Goal: Find specific page/section: Find specific page/section

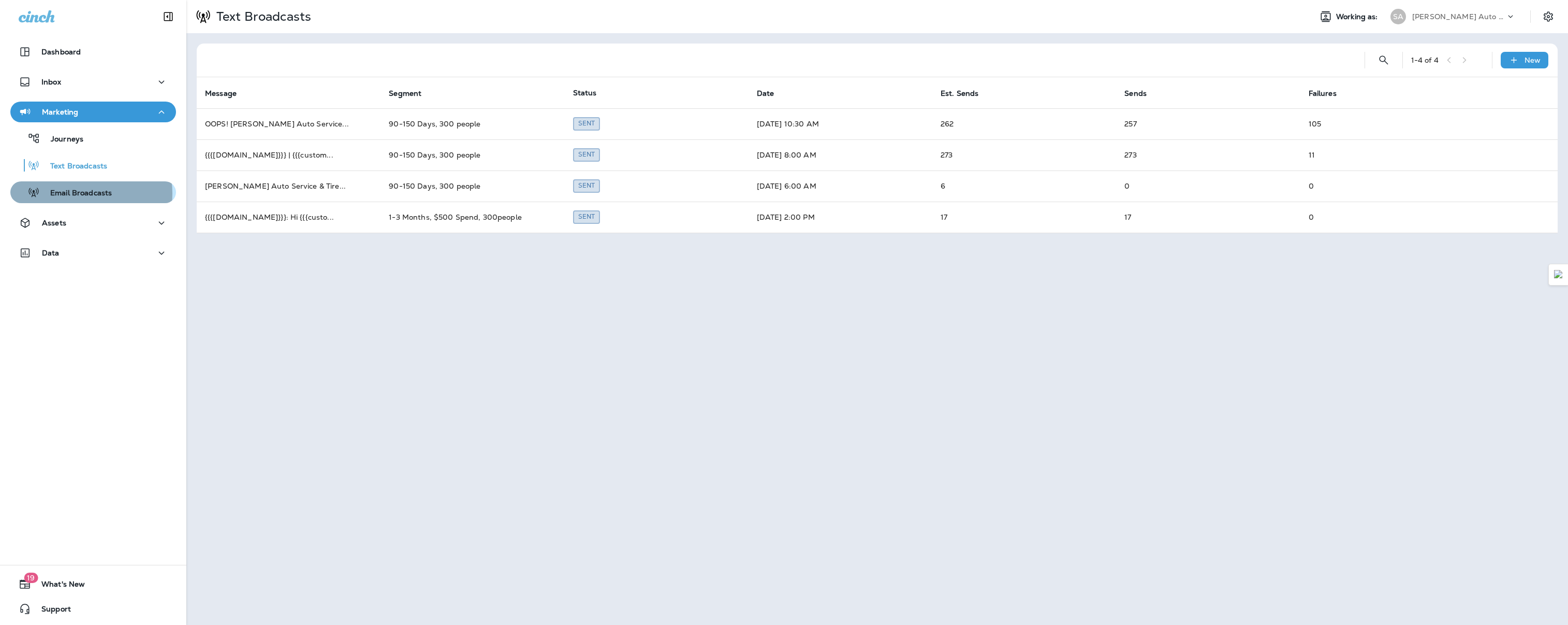
click at [82, 193] on p "Email Broadcasts" at bounding box center [75, 194] width 72 height 10
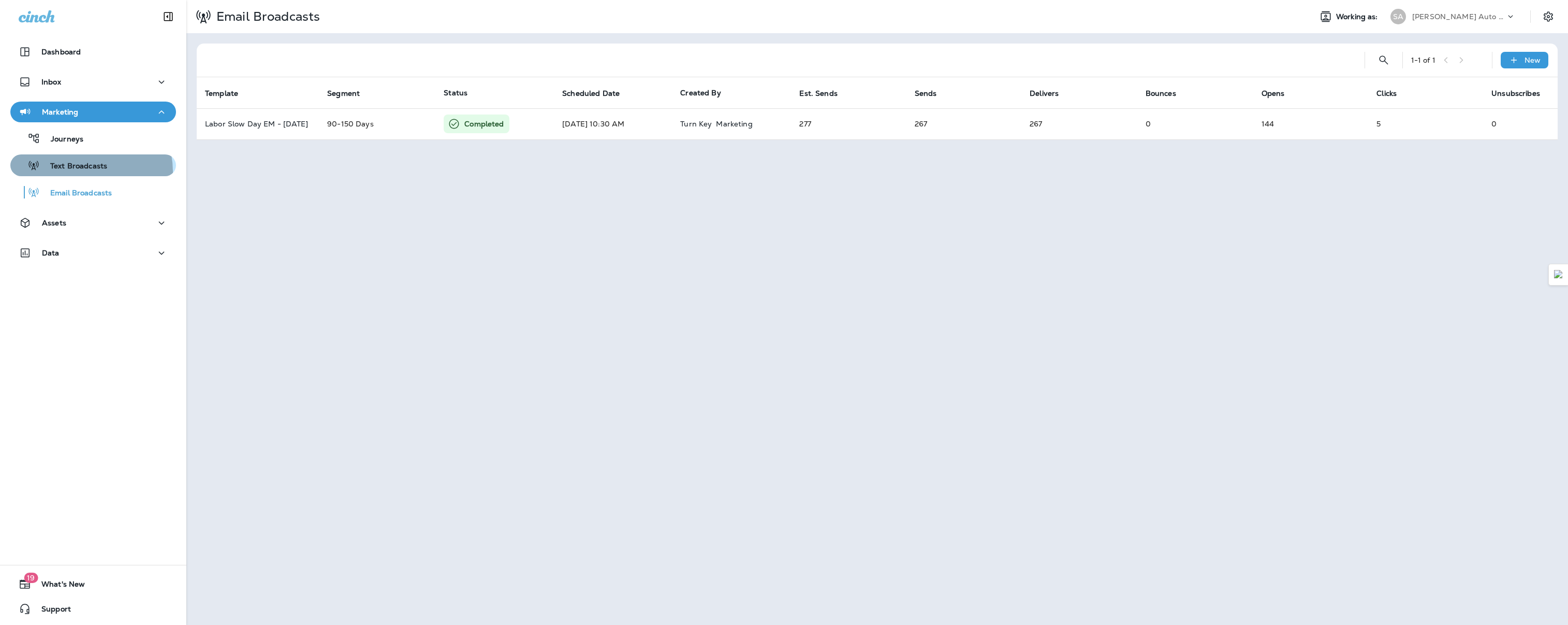
click at [82, 171] on div "Text Broadcasts" at bounding box center [61, 166] width 93 height 16
